Goal: Navigation & Orientation: Find specific page/section

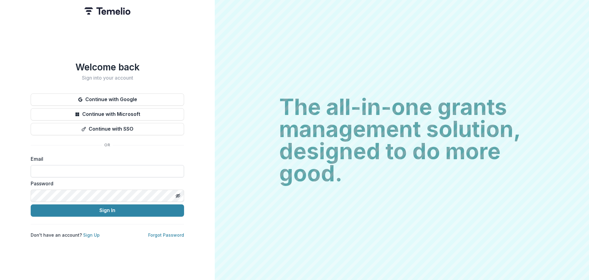
click at [93, 167] on input at bounding box center [107, 171] width 153 height 12
type input "**********"
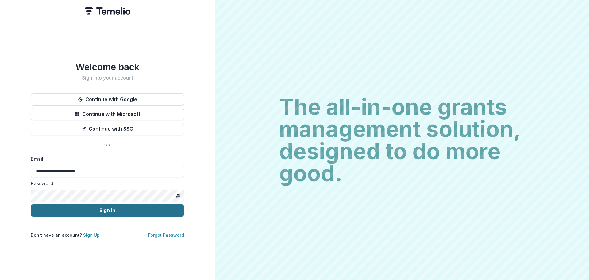
click at [88, 212] on button "Sign In" at bounding box center [107, 210] width 153 height 12
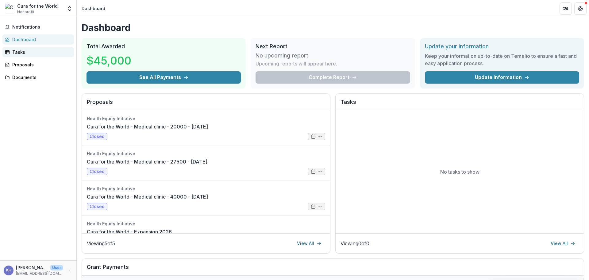
click at [25, 54] on div "Tasks" at bounding box center [40, 52] width 57 height 6
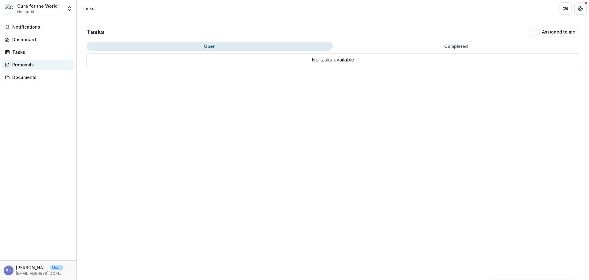
click at [26, 65] on div "Proposals" at bounding box center [40, 64] width 57 height 6
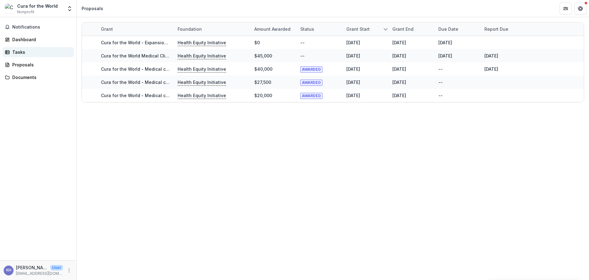
click at [21, 53] on div "Tasks" at bounding box center [40, 52] width 57 height 6
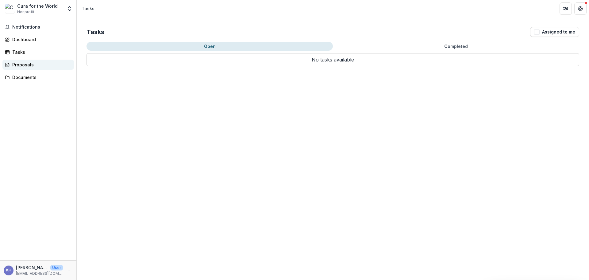
click at [24, 66] on div "Proposals" at bounding box center [40, 64] width 57 height 6
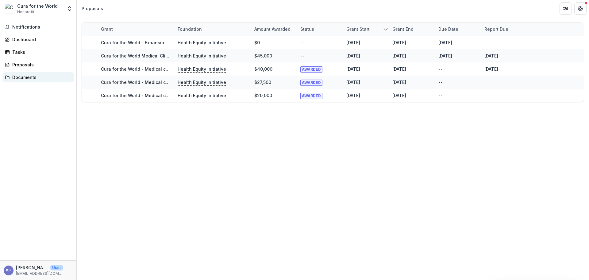
click at [27, 76] on div "Documents" at bounding box center [40, 77] width 57 height 6
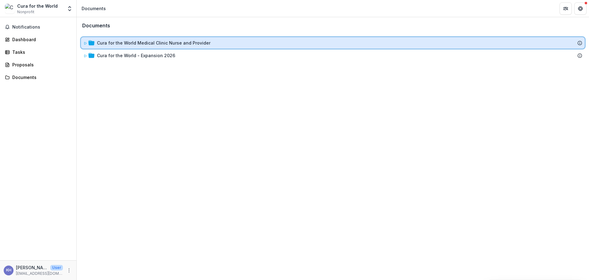
click at [86, 45] on icon at bounding box center [85, 43] width 4 height 4
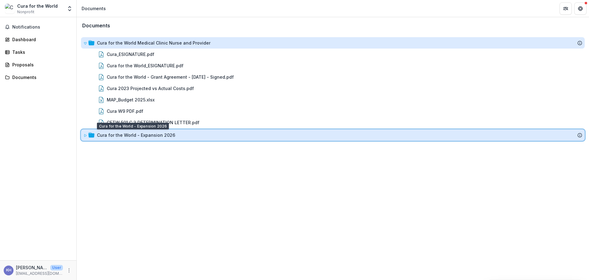
click at [91, 133] on icon at bounding box center [91, 135] width 6 height 6
